Goal: Find specific page/section: Find specific page/section

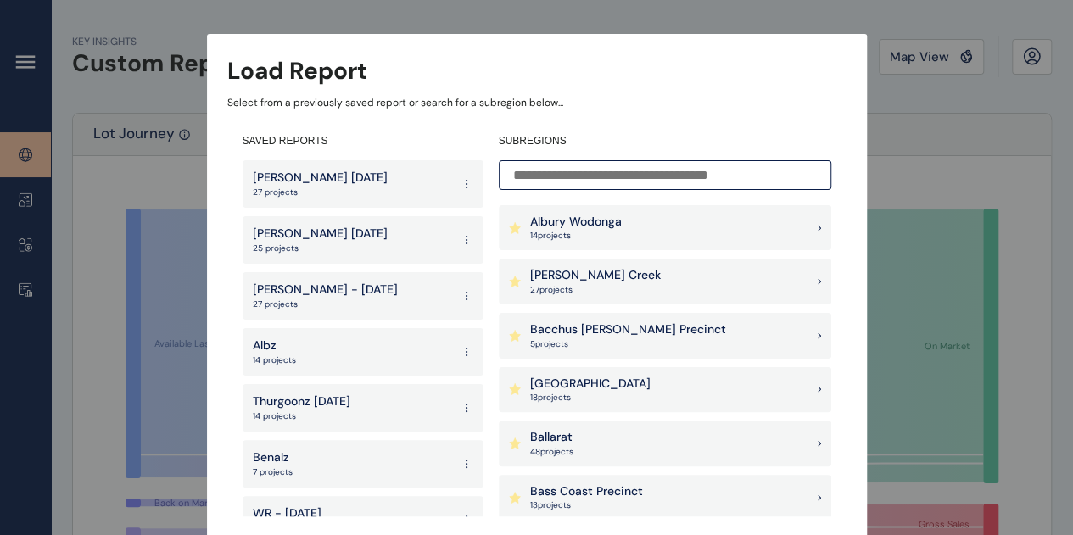
click at [636, 171] on input at bounding box center [665, 175] width 333 height 30
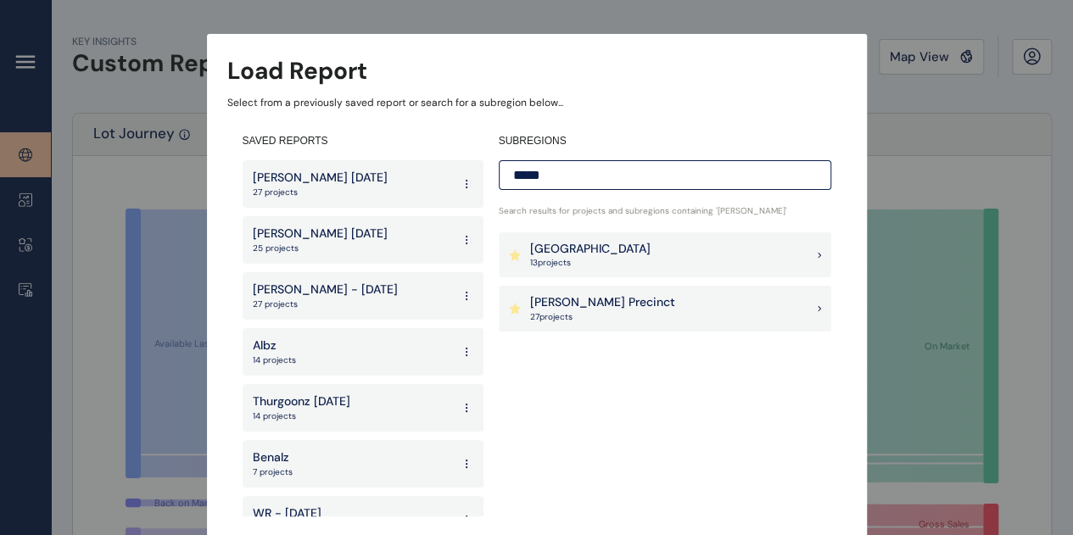
type input "*****"
click at [635, 296] on div "[PERSON_NAME] Precinct 27 project s" at bounding box center [665, 309] width 333 height 46
